Goal: Task Accomplishment & Management: Manage account settings

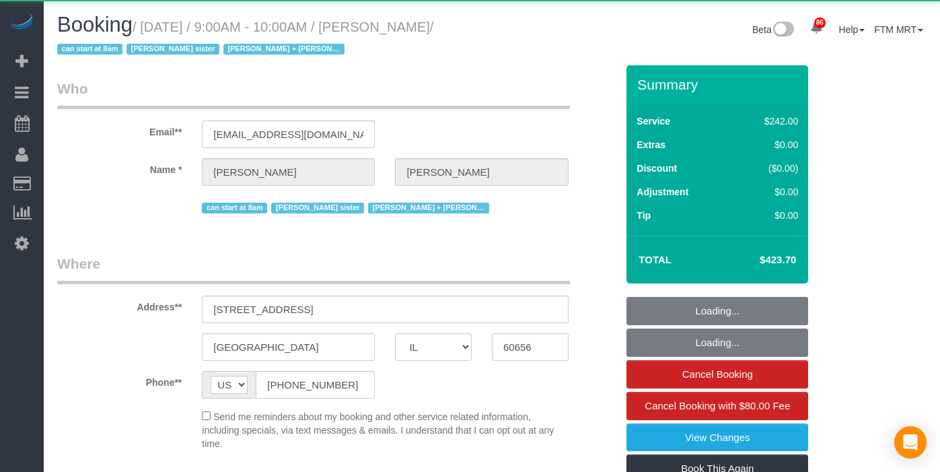
select select "IL"
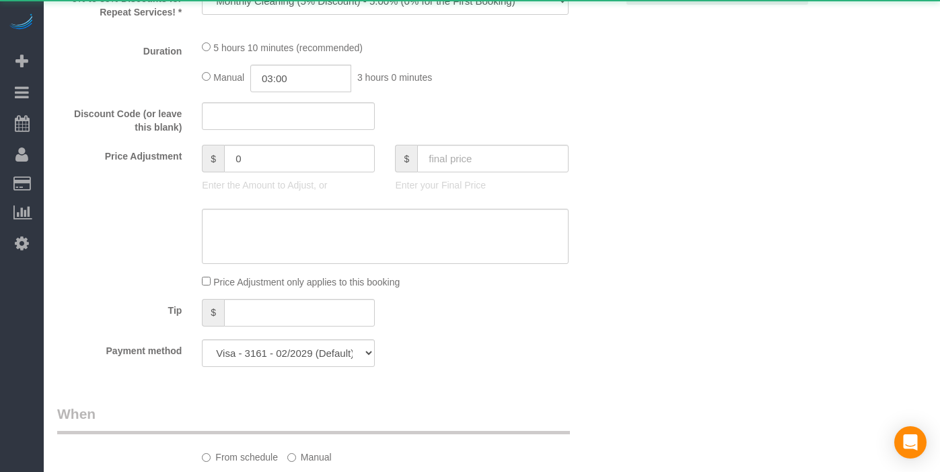
select select "512"
select select "4"
select select "1"
select select "6"
select select "number:1"
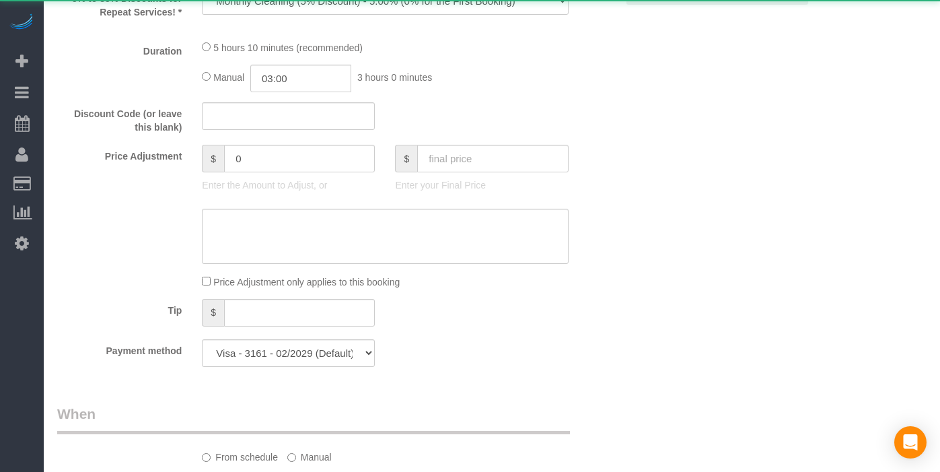
select select "number:63"
select select "number:139"
select select "number:104"
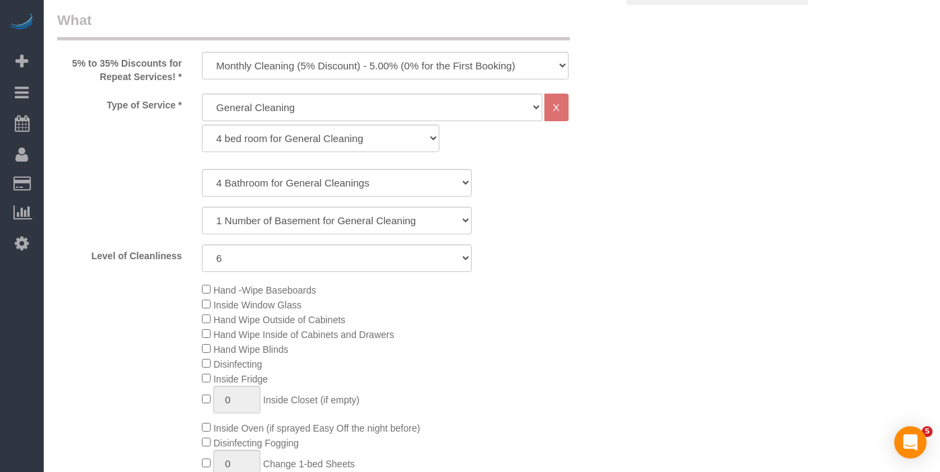
select select "object:1361"
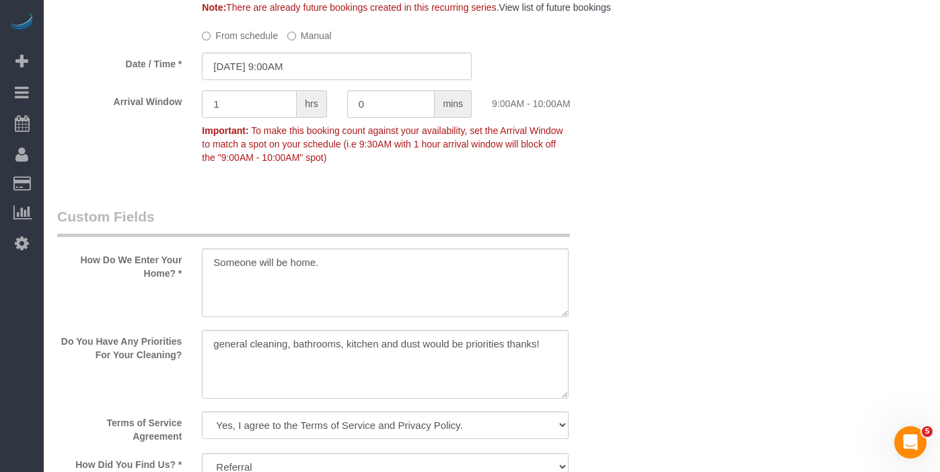
scroll to position [1650, 0]
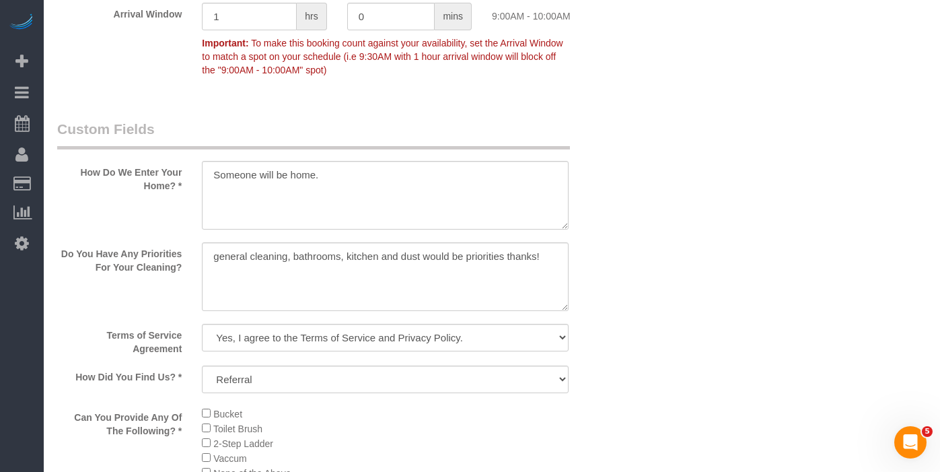
click at [201, 267] on div at bounding box center [385, 277] width 386 height 71
click at [217, 272] on textarea at bounding box center [385, 276] width 366 height 69
click at [215, 272] on textarea at bounding box center [385, 276] width 366 height 69
click at [216, 266] on textarea at bounding box center [385, 276] width 366 height 69
click at [211, 281] on textarea at bounding box center [385, 276] width 366 height 69
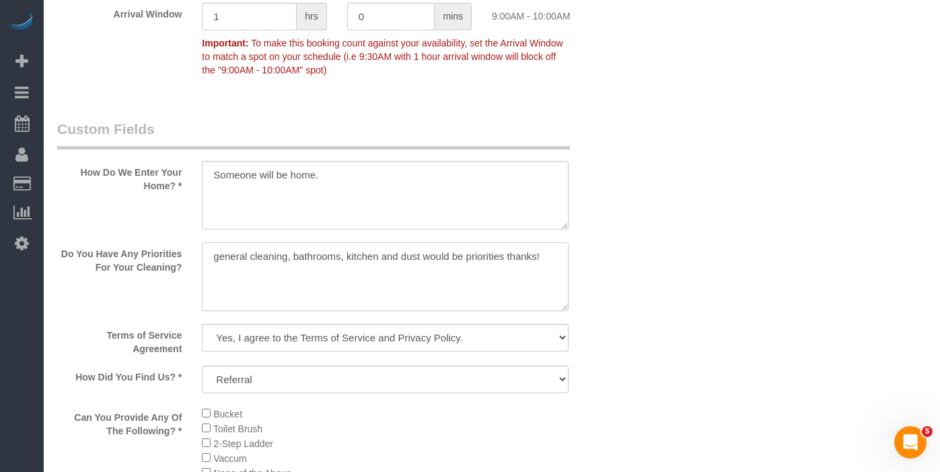
click at [213, 271] on textarea at bounding box center [385, 276] width 366 height 69
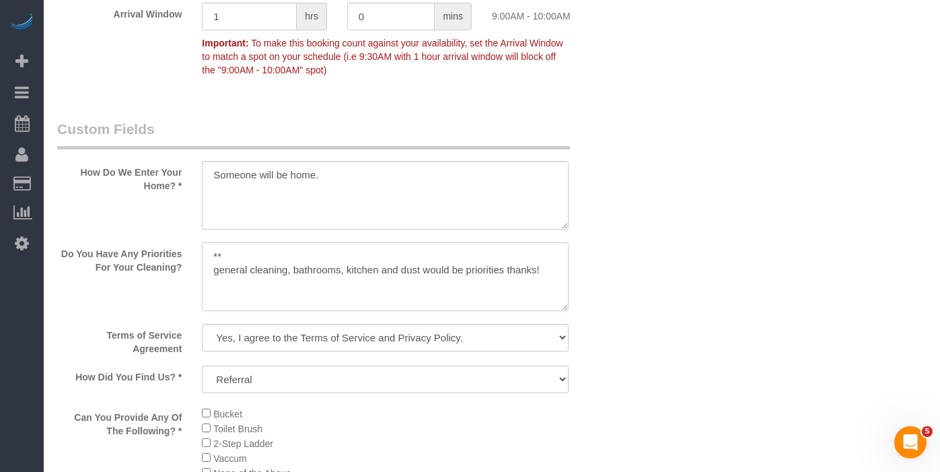
click at [270, 273] on textarea at bounding box center [385, 276] width 366 height 69
click at [262, 271] on textarea at bounding box center [385, 276] width 366 height 69
drag, startPoint x: 291, startPoint y: 272, endPoint x: 265, endPoint y: 272, distance: 26.9
click at [265, 272] on textarea at bounding box center [385, 276] width 366 height 69
click at [224, 271] on textarea at bounding box center [385, 276] width 366 height 69
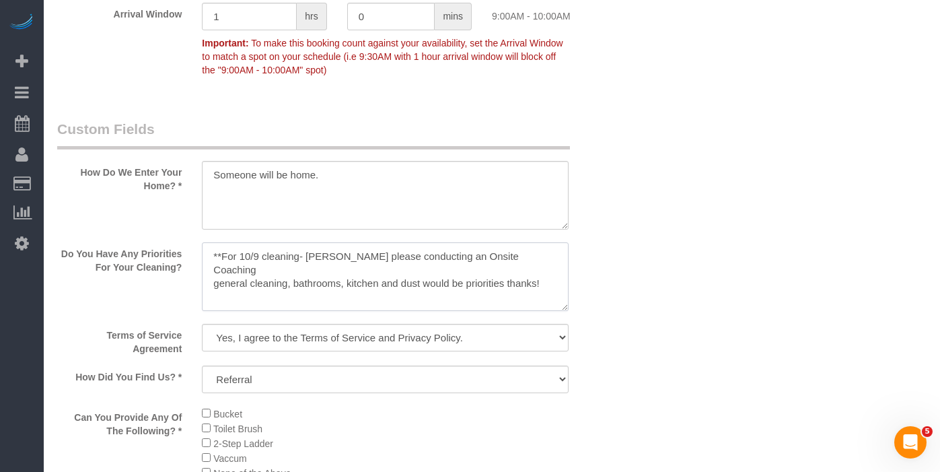
click at [553, 272] on textarea at bounding box center [385, 276] width 366 height 69
click at [429, 270] on textarea at bounding box center [385, 276] width 366 height 69
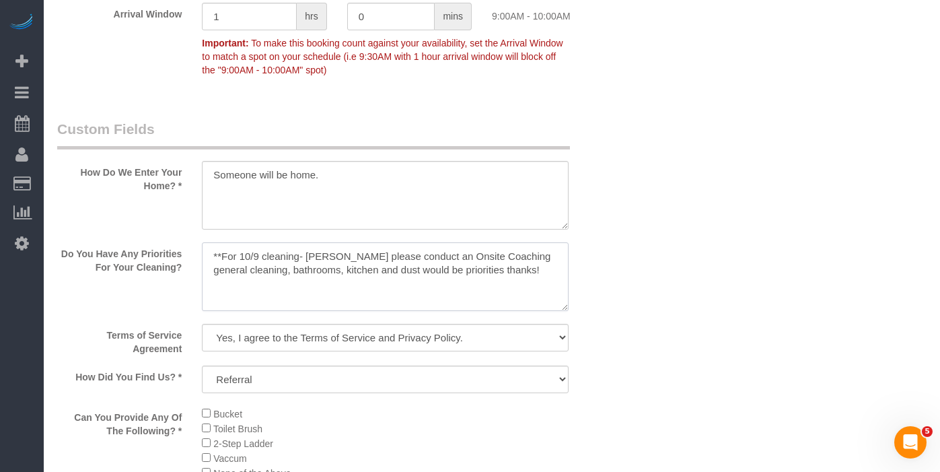
click at [524, 263] on textarea at bounding box center [385, 276] width 366 height 69
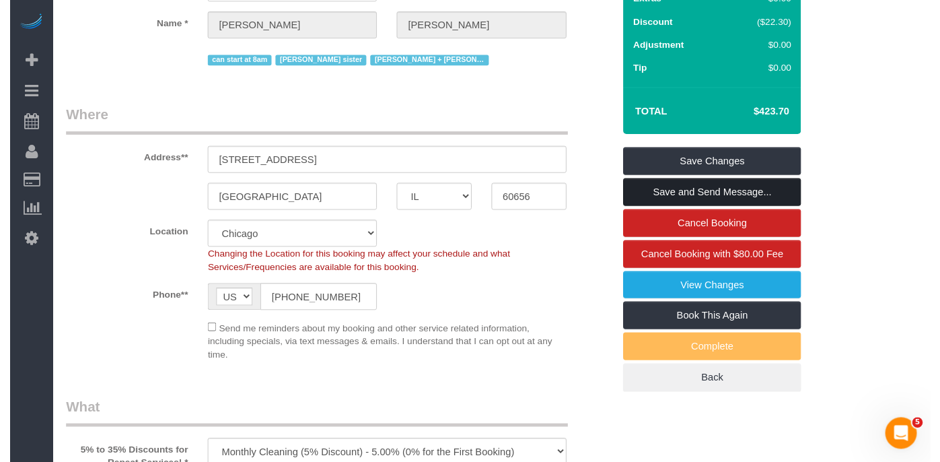
scroll to position [0, 0]
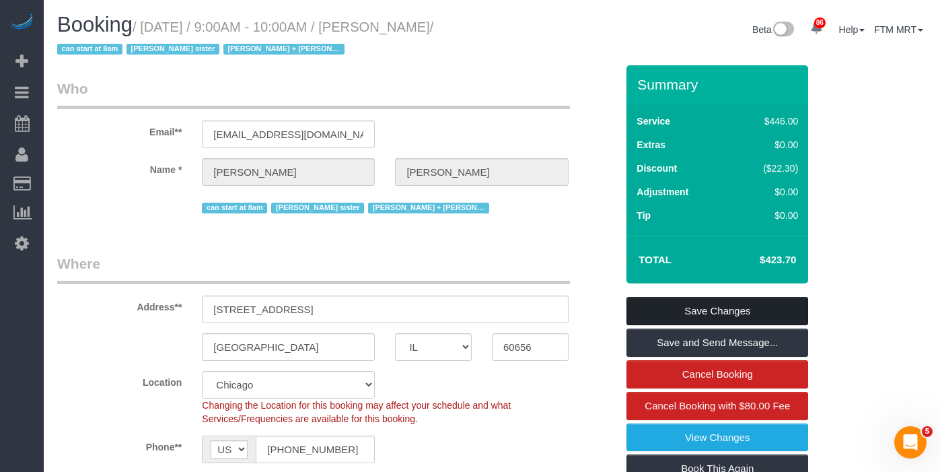
type textarea "**For 10/9 cleaning- [PERSON_NAME] please conduct an Onsite Coaching for Marqui…"
click at [707, 315] on link "Save Changes" at bounding box center [718, 311] width 182 height 28
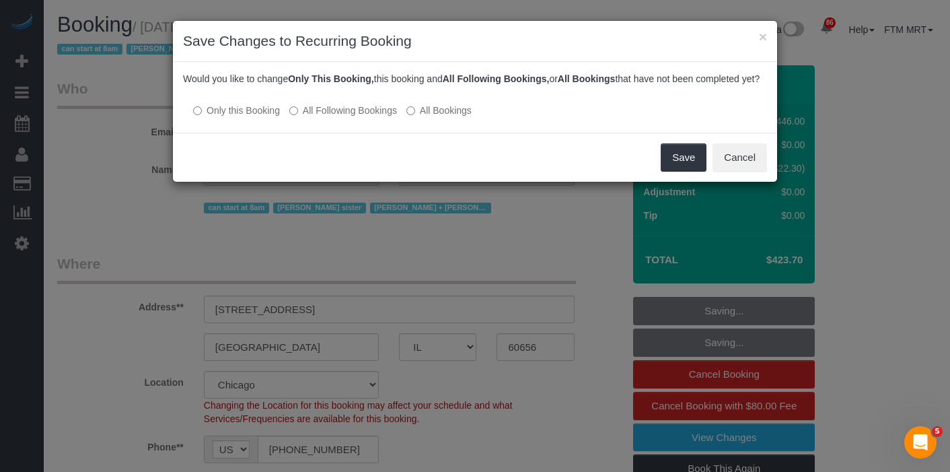
click at [655, 168] on div "Save Cancel" at bounding box center [475, 157] width 604 height 49
drag, startPoint x: 674, startPoint y: 167, endPoint x: 664, endPoint y: 165, distance: 9.6
click at [673, 168] on button "Save" at bounding box center [684, 157] width 46 height 28
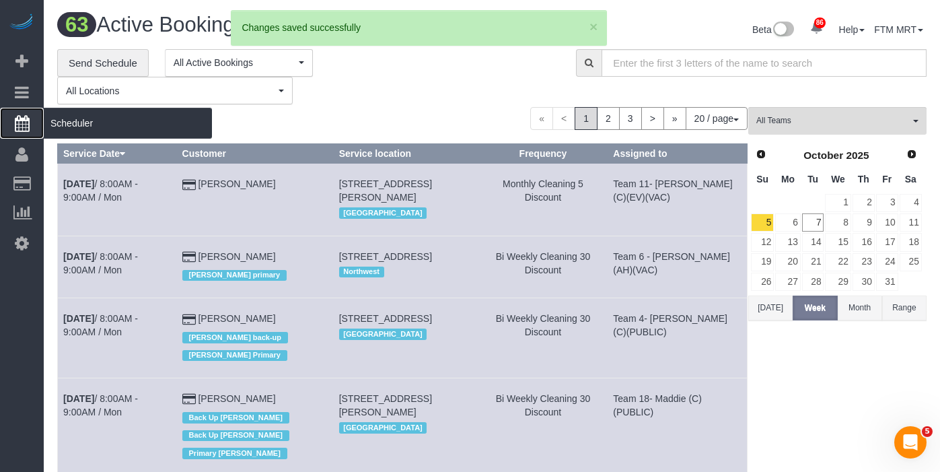
click at [98, 121] on span "Scheduler" at bounding box center [128, 123] width 168 height 31
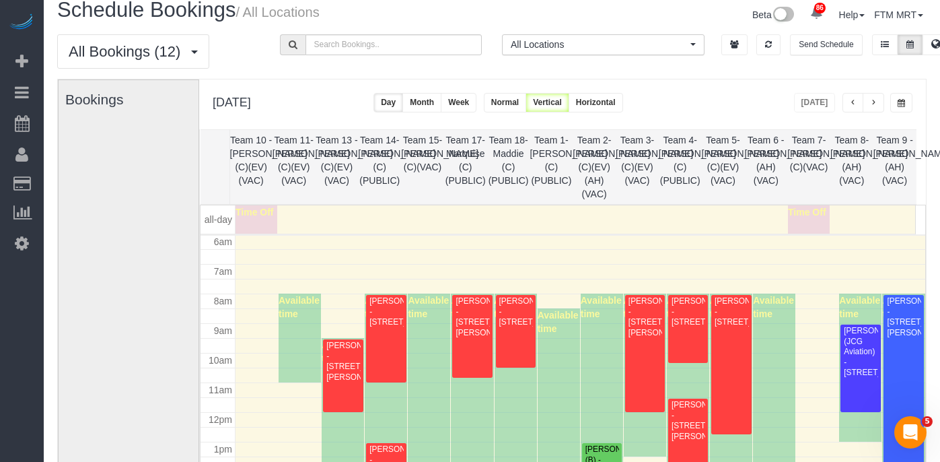
scroll to position [21, 0]
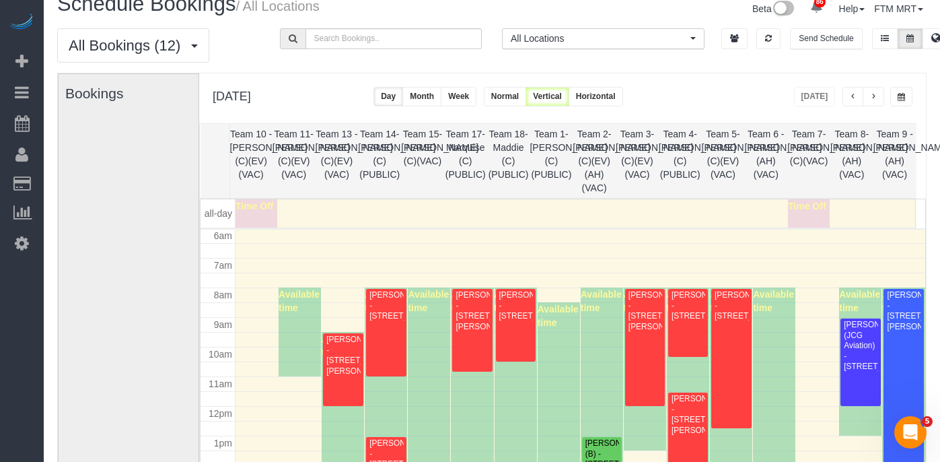
click at [901, 94] on span "button" at bounding box center [901, 97] width 7 height 8
